Goal: Transaction & Acquisition: Book appointment/travel/reservation

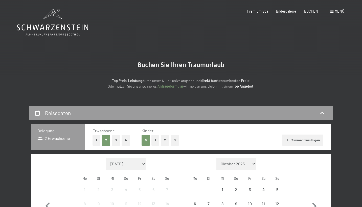
click at [331, 11] on span at bounding box center [332, 12] width 3 height 2
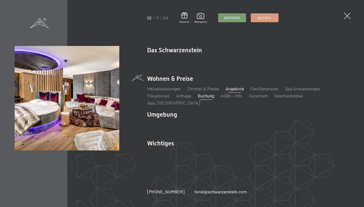
click at [239, 92] on link "Angebote" at bounding box center [235, 89] width 18 height 6
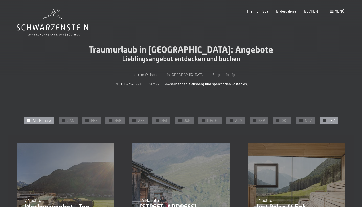
click at [324, 120] on span "✓" at bounding box center [325, 120] width 2 height 3
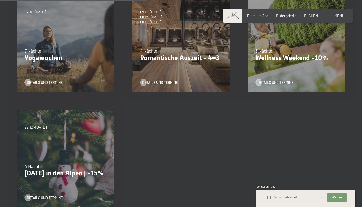
scroll to position [305, 0]
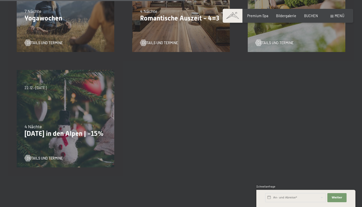
click at [93, 149] on div "22.12.–26.12.2025 4 Nächte Weihnachten in den Alpen | -15% Details und Termine" at bounding box center [66, 119] width 116 height 116
click at [51, 155] on div "Details und Termine" at bounding box center [64, 155] width 79 height 12
click at [51, 158] on span "Details und Termine" at bounding box center [50, 158] width 36 height 5
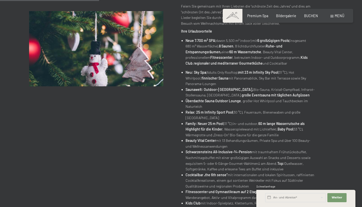
scroll to position [148, 0]
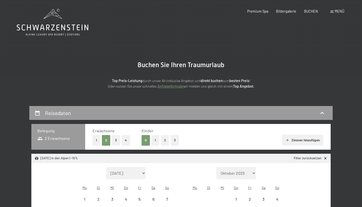
select select "[DATE]"
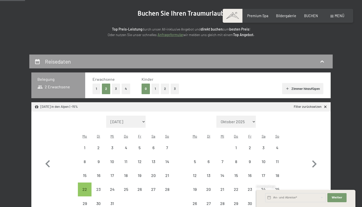
scroll to position [64, 0]
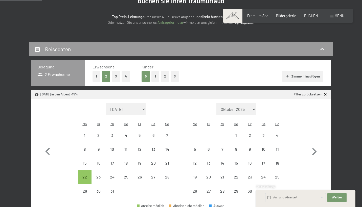
click at [116, 74] on button "3" at bounding box center [116, 76] width 8 height 10
select select "[DATE]"
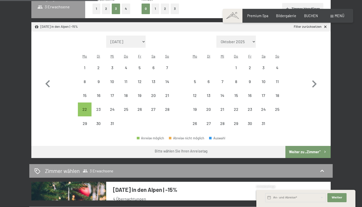
scroll to position [132, 0]
click at [86, 108] on div "22" at bounding box center [84, 114] width 13 height 13
select select "[DATE]"
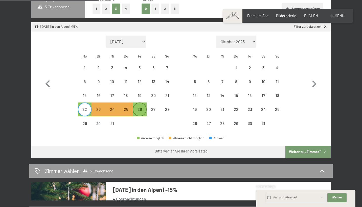
click at [144, 108] on div "26" at bounding box center [139, 114] width 13 height 13
select select "[DATE]"
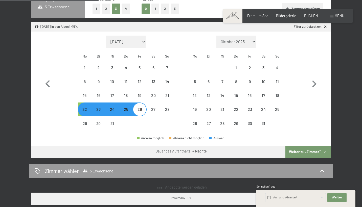
select select "[DATE]"
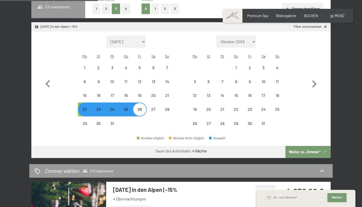
click at [307, 147] on button "Weiter zu „Zimmer“" at bounding box center [308, 152] width 45 height 12
select select "[DATE]"
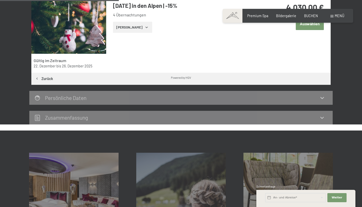
scroll to position [148, 0]
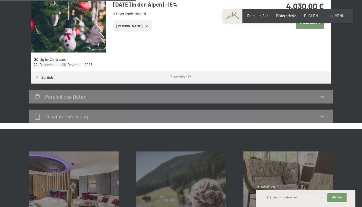
click at [275, 78] on div "Powered by HGV" at bounding box center [181, 77] width 300 height 10
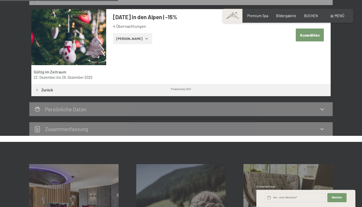
scroll to position [128, 0]
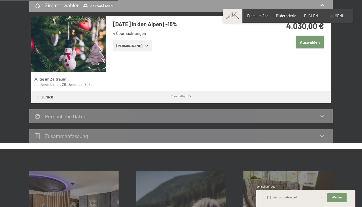
click at [135, 46] on button "[PERSON_NAME]" at bounding box center [132, 45] width 39 height 11
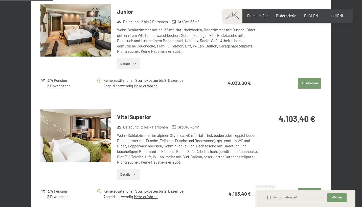
scroll to position [188, 0]
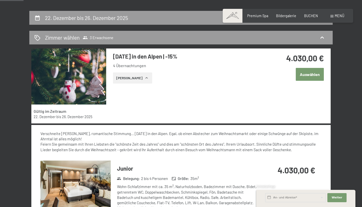
click at [120, 15] on h2 "22. Dezember bis 26. Dezember 2025" at bounding box center [86, 18] width 83 height 6
select select "[DATE]"
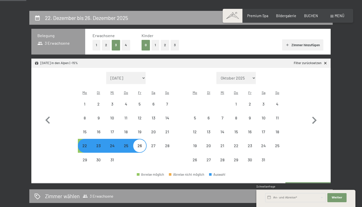
scroll to position [106, 0]
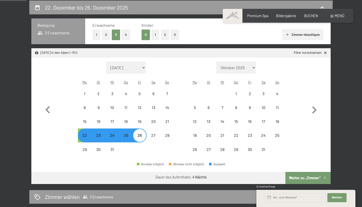
click at [166, 116] on span "Einwilligung Marketing*" at bounding box center [153, 118] width 42 height 5
click at [130, 116] on input "Einwilligung Marketing*" at bounding box center [126, 118] width 5 height 5
checkbox input "false"
click at [143, 134] on div "26" at bounding box center [139, 140] width 13 height 13
select select "[DATE]"
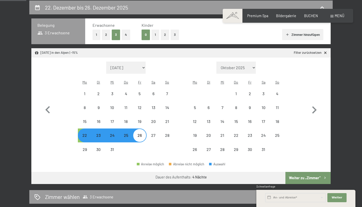
select select "[DATE]"
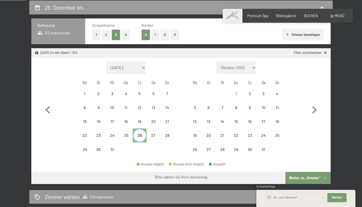
click at [314, 51] on link "Filter zurücksetzen" at bounding box center [311, 53] width 34 height 5
select select "[DATE]"
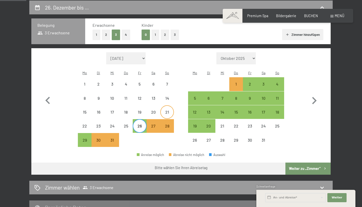
click at [167, 111] on div "21" at bounding box center [167, 116] width 13 height 13
select select "[DATE]"
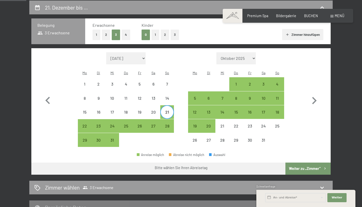
click at [152, 120] on span "Einwilligung Marketing*" at bounding box center [153, 118] width 42 height 5
click at [130, 120] on input "Einwilligung Marketing*" at bounding box center [126, 118] width 5 height 5
click at [141, 119] on span "Einwilligung Marketing*" at bounding box center [153, 118] width 42 height 5
click at [130, 119] on input "Einwilligung Marketing*" at bounding box center [126, 118] width 5 height 5
checkbox input "false"
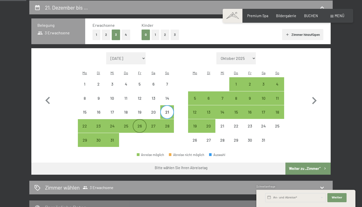
click at [141, 124] on div "26" at bounding box center [139, 130] width 13 height 13
select select "[DATE]"
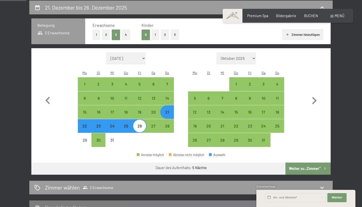
click at [300, 163] on button "Weiter zu „Zimmer“" at bounding box center [308, 169] width 45 height 12
select select "[DATE]"
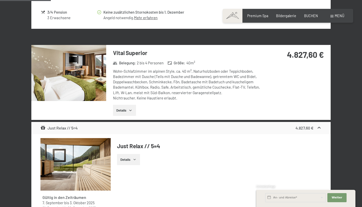
scroll to position [335, 0]
